Goal: Information Seeking & Learning: Learn about a topic

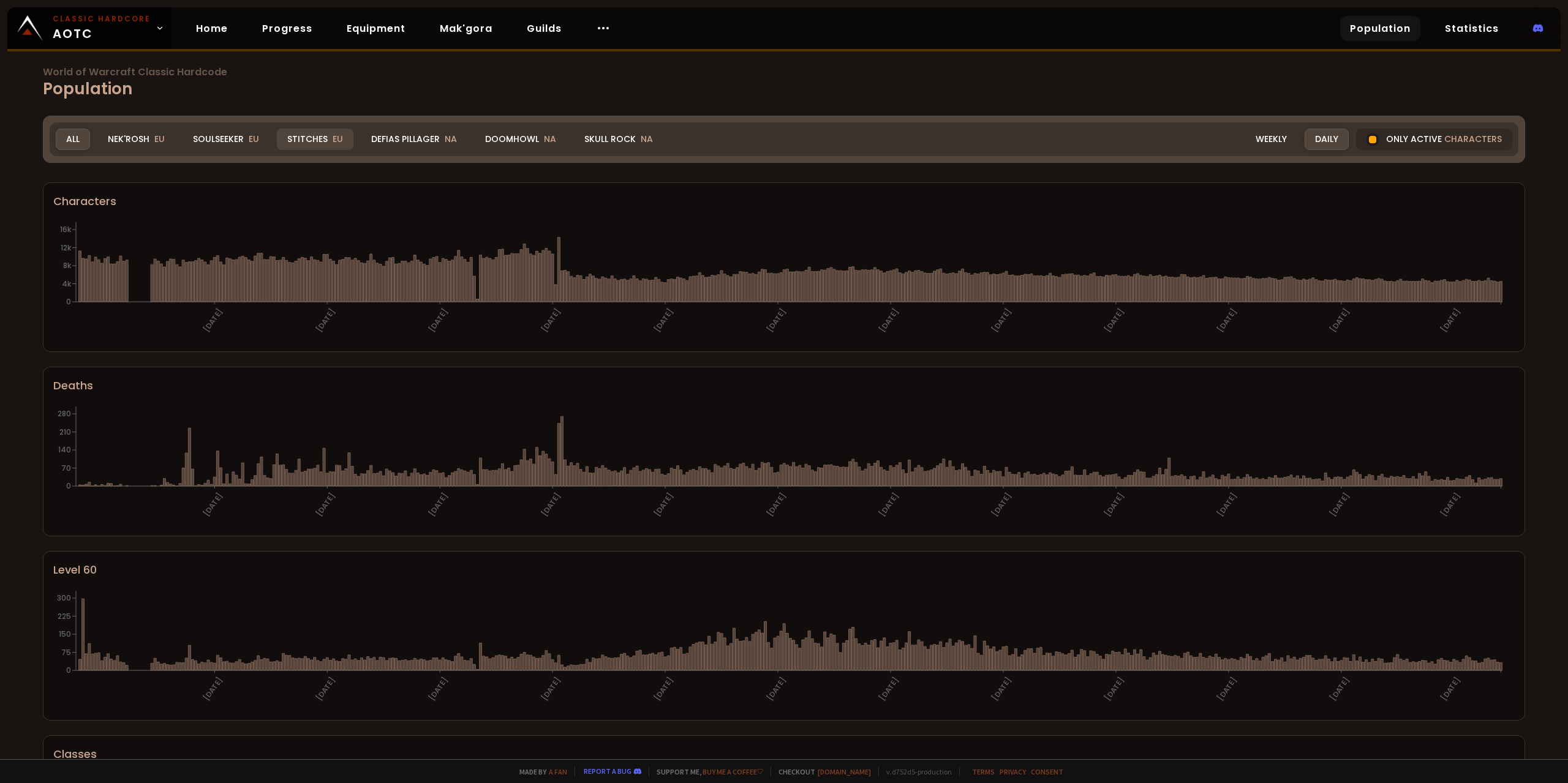
click at [321, 140] on div "Stitches EU" at bounding box center [315, 139] width 77 height 22
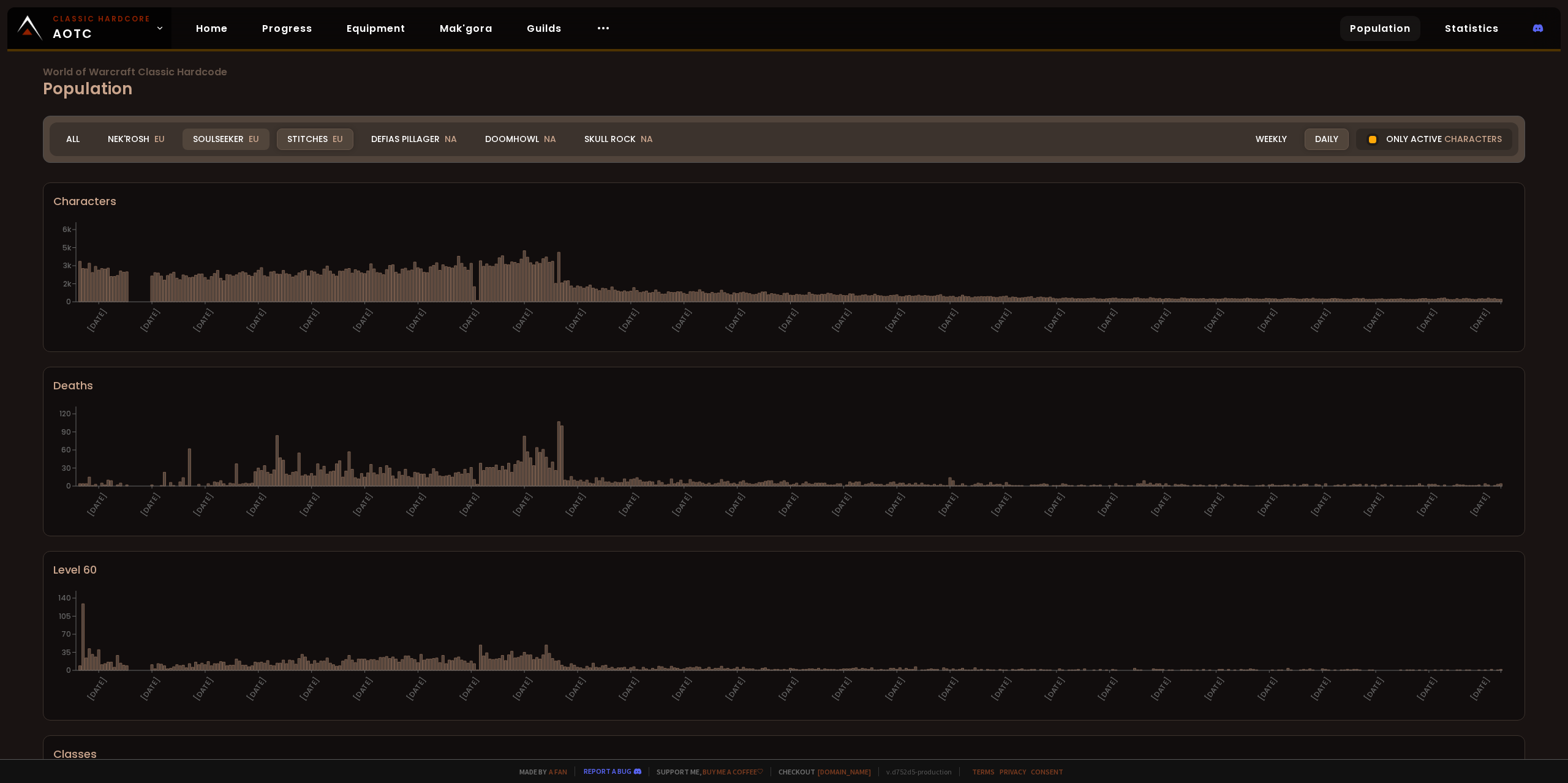
click at [223, 136] on div "Soulseeker EU" at bounding box center [225, 139] width 87 height 22
click at [309, 138] on div "Stitches EU" at bounding box center [315, 139] width 77 height 22
